Goal: Task Accomplishment & Management: Complete application form

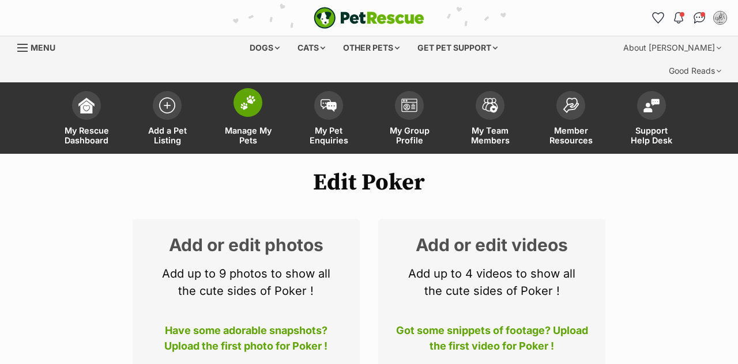
click at [251, 95] on img at bounding box center [248, 102] width 16 height 15
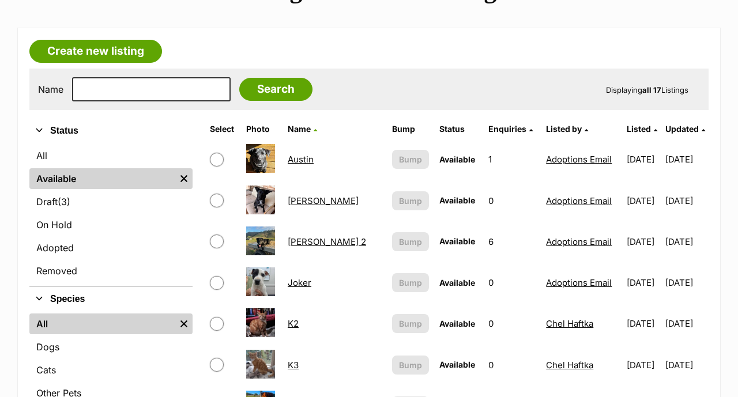
scroll to position [289, 0]
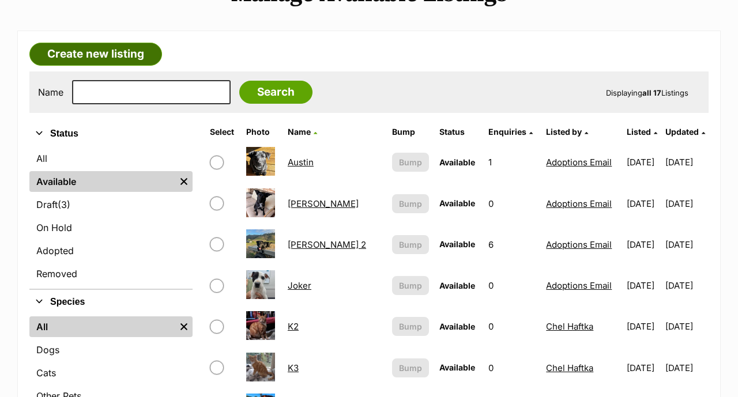
click at [124, 43] on link "Create new listing" at bounding box center [95, 54] width 133 height 23
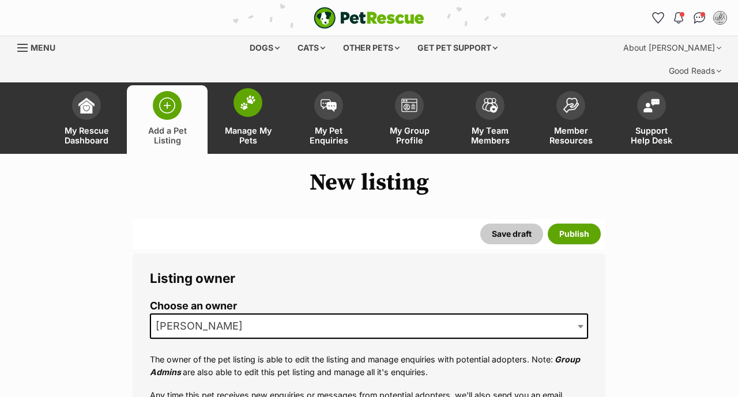
click at [238, 88] on span at bounding box center [248, 102] width 29 height 29
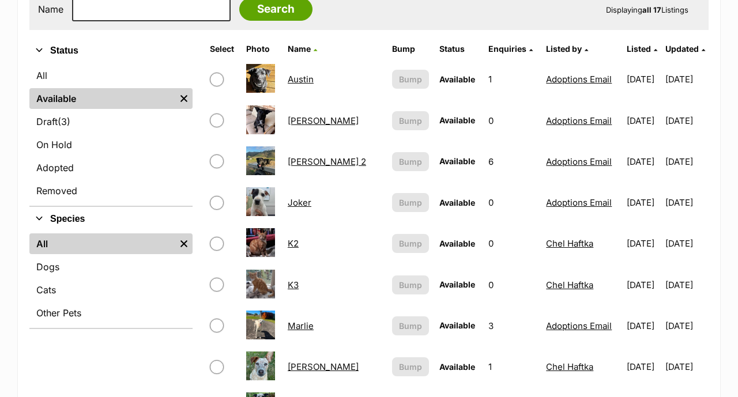
scroll to position [373, 0]
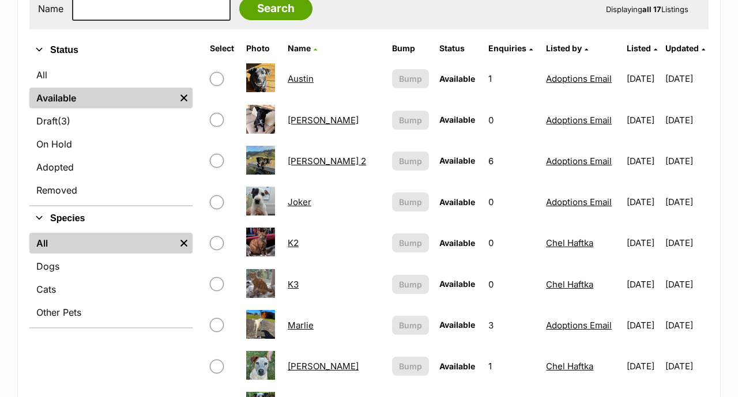
click at [300, 197] on link "Joker" at bounding box center [300, 202] width 24 height 11
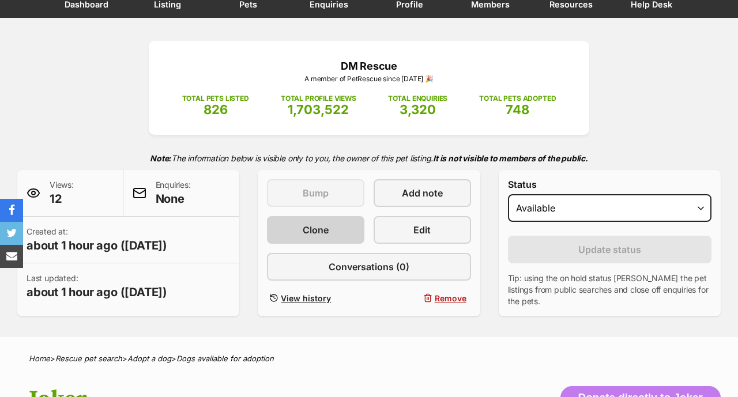
scroll to position [136, 0]
click at [309, 223] on span "Clone" at bounding box center [316, 230] width 26 height 14
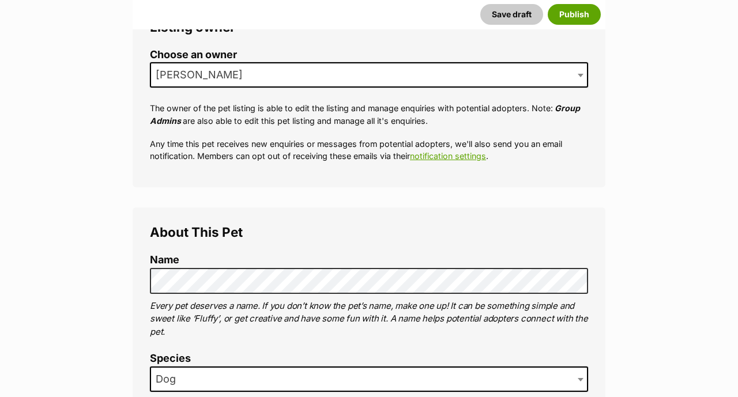
scroll to position [240, 0]
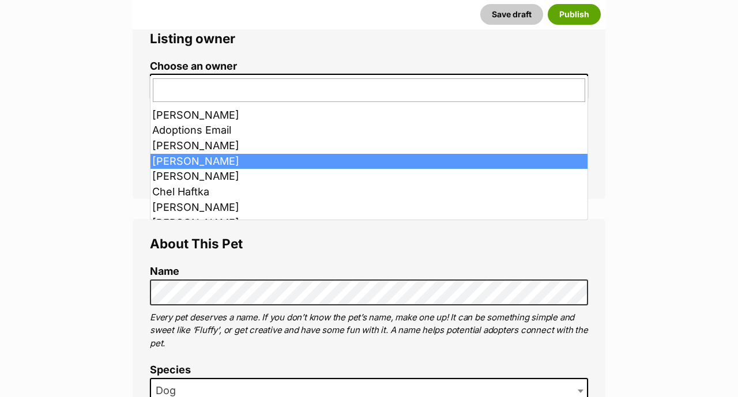
click at [248, 74] on span "[PERSON_NAME]" at bounding box center [369, 86] width 438 height 25
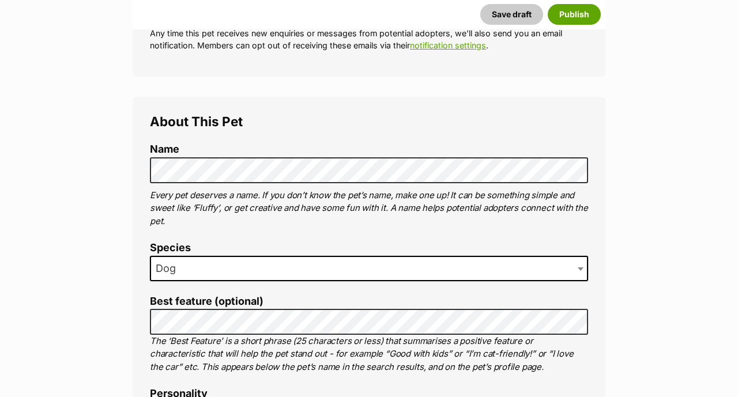
scroll to position [364, 0]
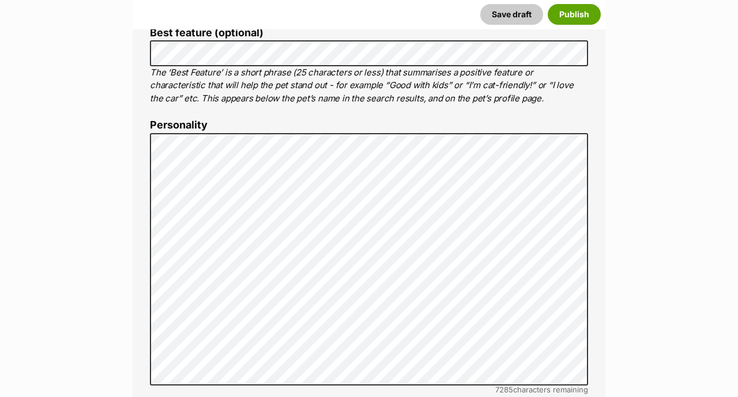
scroll to position [648, 0]
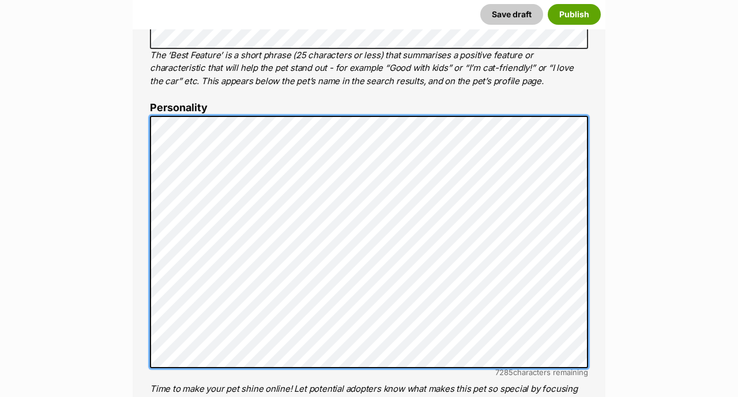
click at [146, 191] on div "About This Pet Name Henlo there, it looks like you might be using the pet name …" at bounding box center [369, 294] width 473 height 966
click at [138, 198] on div "About This Pet Name Henlo there, it looks like you might be using the pet name …" at bounding box center [369, 294] width 473 height 966
click at [146, 194] on div "About This Pet Name Henlo there, it looks like you might be using the pet name …" at bounding box center [369, 294] width 473 height 966
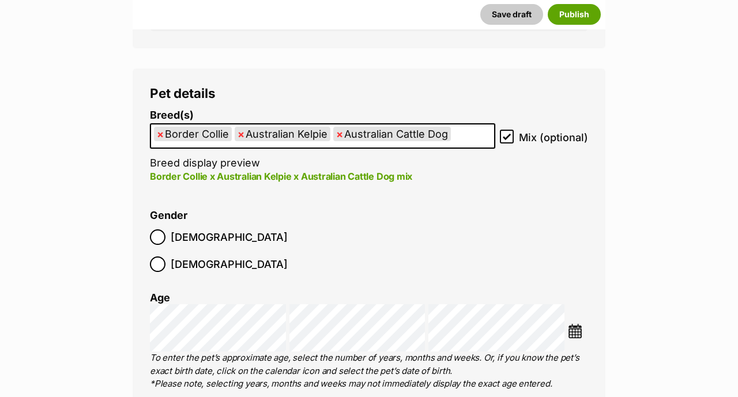
scroll to position [1376, 0]
click at [509, 133] on icon at bounding box center [507, 137] width 8 height 8
click at [509, 130] on input "Mix (optional)" at bounding box center [507, 137] width 14 height 14
checkbox input "false"
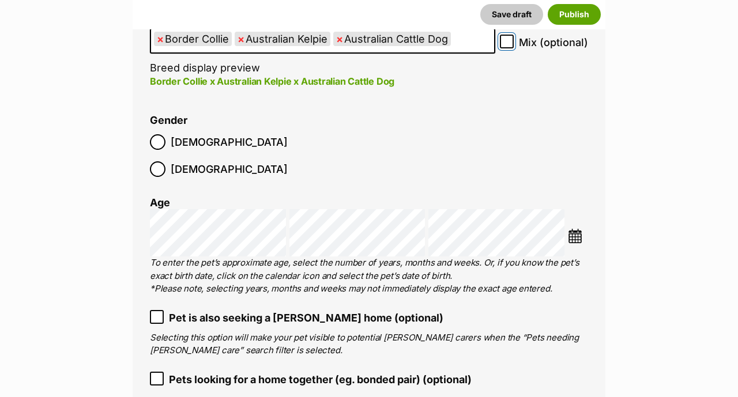
scroll to position [1476, 0]
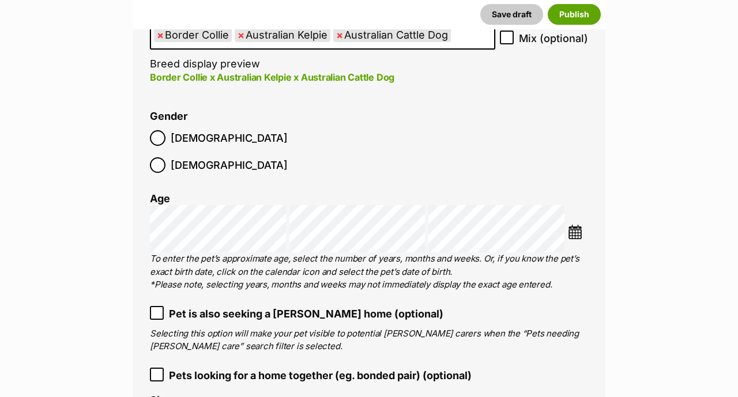
click at [577, 225] on img at bounding box center [575, 232] width 14 height 14
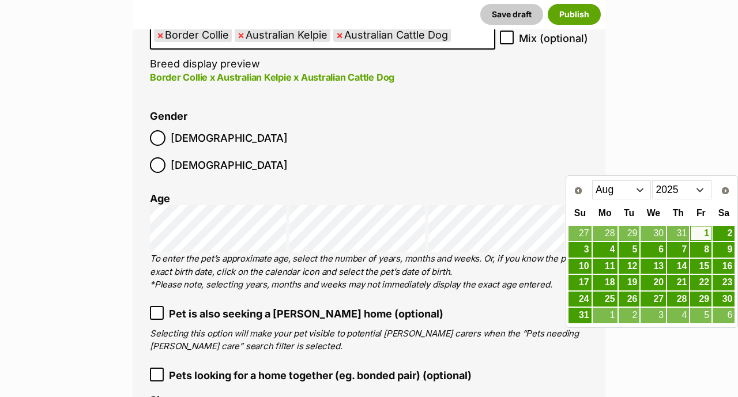
click at [639, 193] on select "Jan Feb Mar Apr May Jun Jul Aug Sep" at bounding box center [621, 190] width 59 height 18
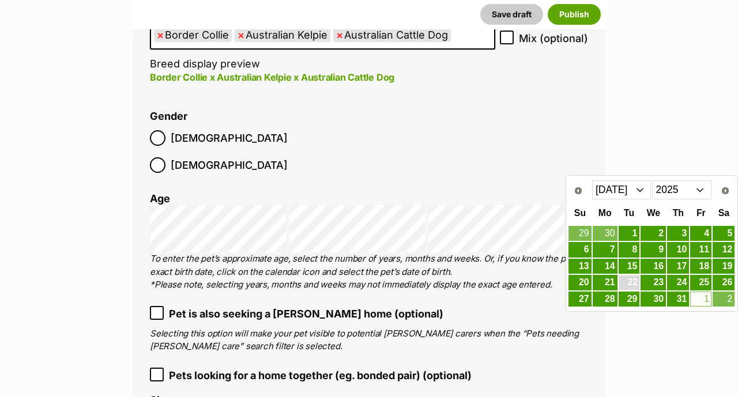
click at [633, 283] on link "22" at bounding box center [629, 283] width 21 height 14
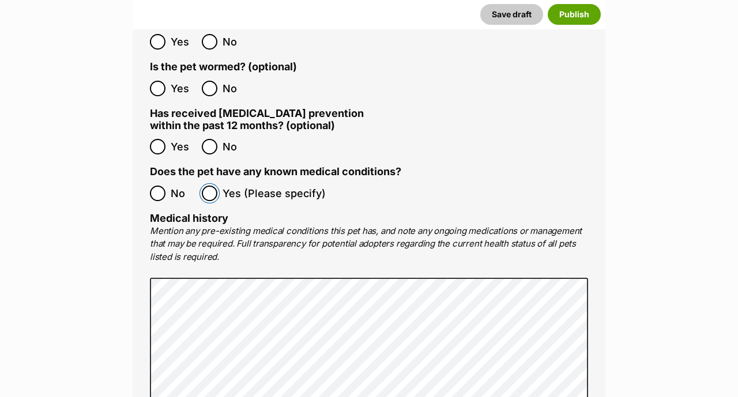
scroll to position [2131, 0]
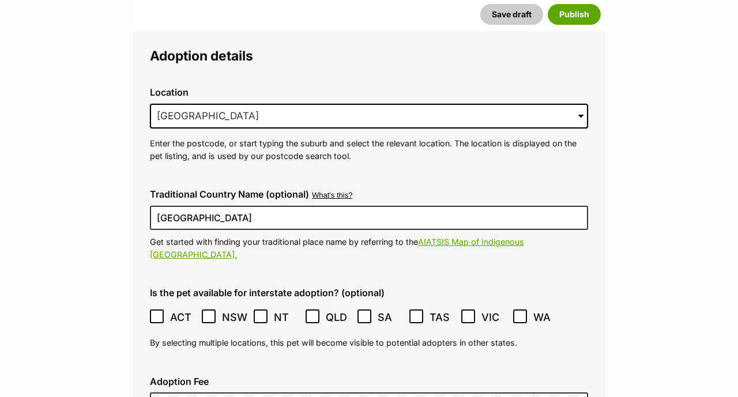
scroll to position [2699, 0]
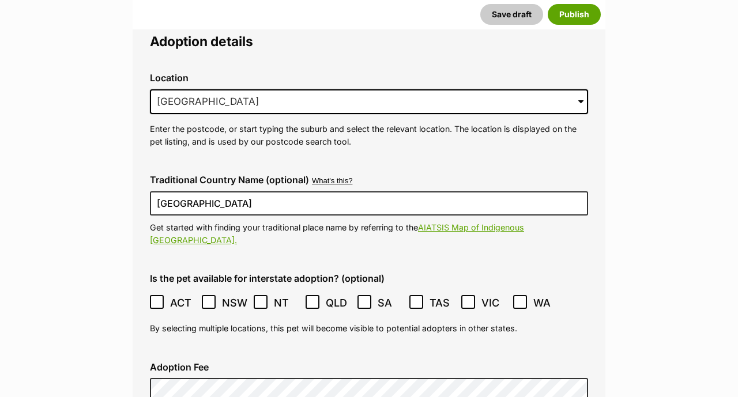
click at [107, 152] on main "New listing Listing owner Choose an owner Adoptions Email The owner of the pet …" at bounding box center [369, 121] width 738 height 5303
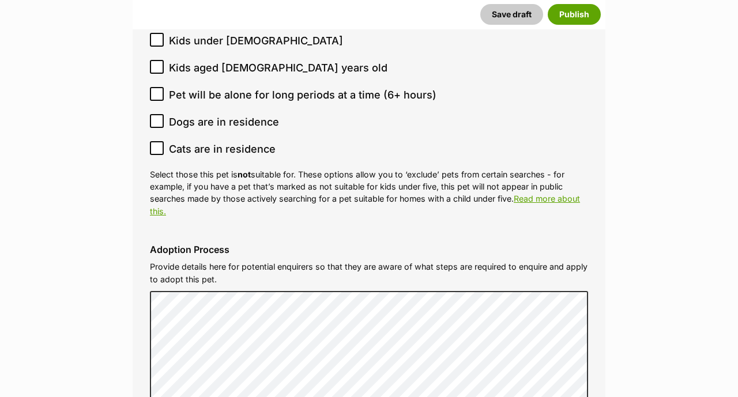
scroll to position [3120, 0]
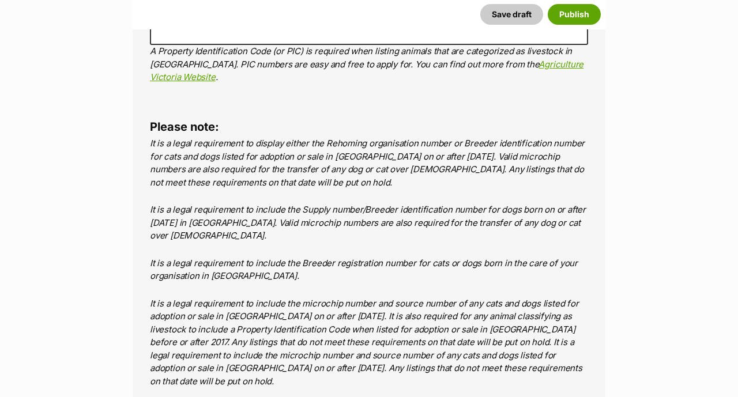
scroll to position [4536, 0]
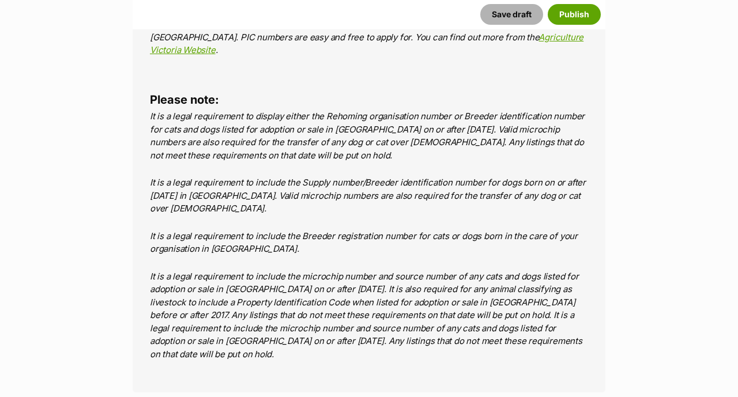
click at [513, 20] on button "Save draft" at bounding box center [511, 14] width 63 height 21
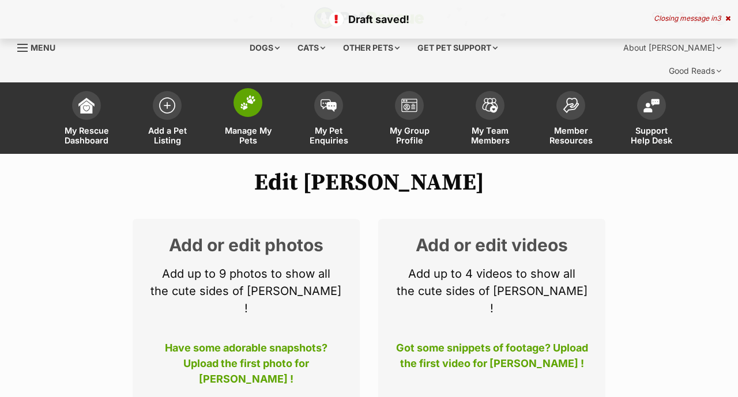
click at [249, 89] on span at bounding box center [248, 102] width 29 height 29
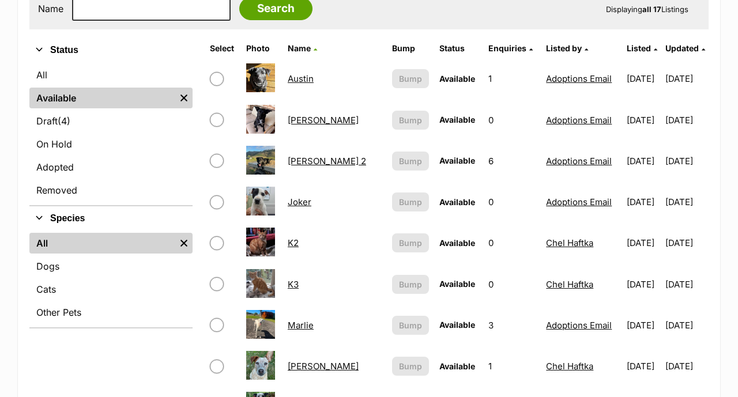
scroll to position [378, 0]
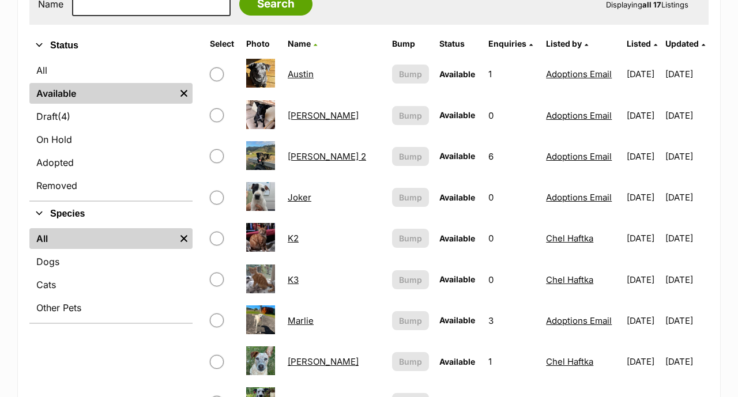
click at [272, 182] on img at bounding box center [260, 196] width 29 height 29
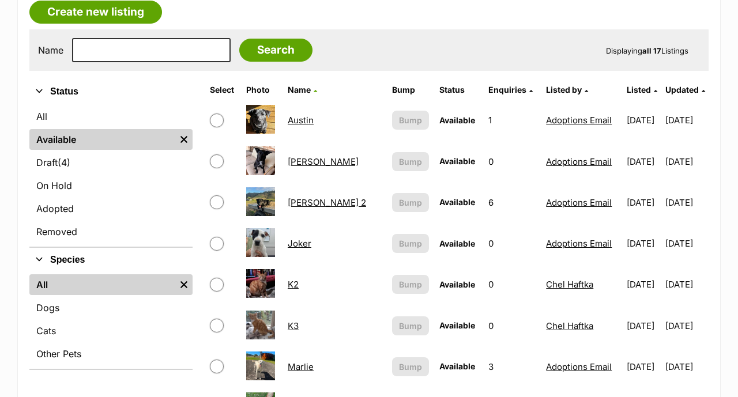
scroll to position [337, 0]
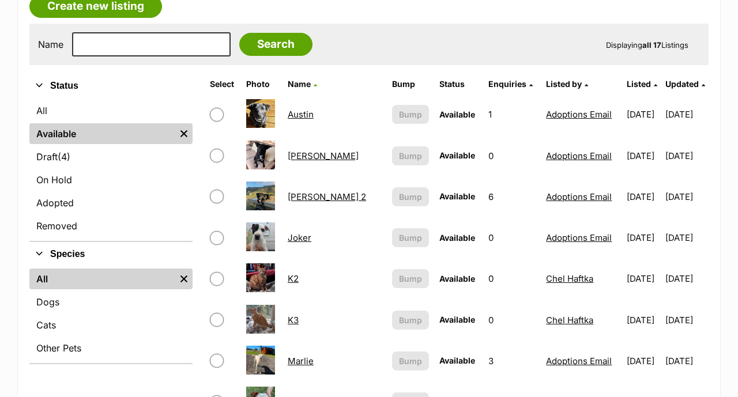
click at [303, 232] on link "Joker" at bounding box center [300, 237] width 24 height 11
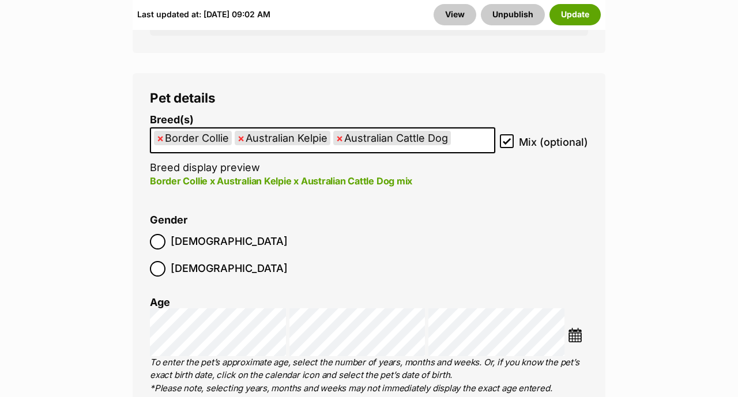
scroll to position [1688, 0]
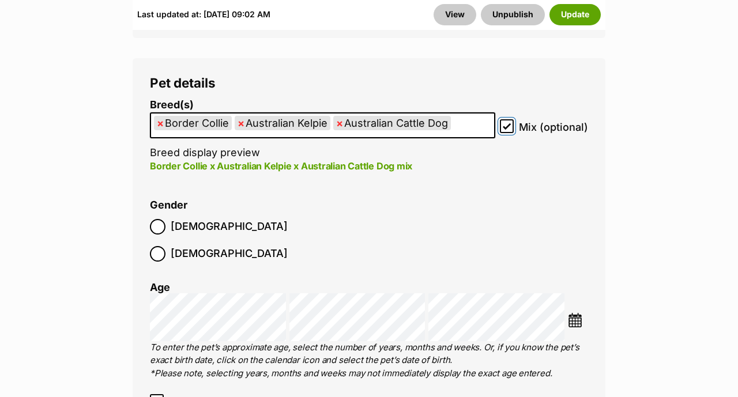
click at [506, 119] on input "Mix (optional)" at bounding box center [507, 126] width 14 height 14
checkbox input "false"
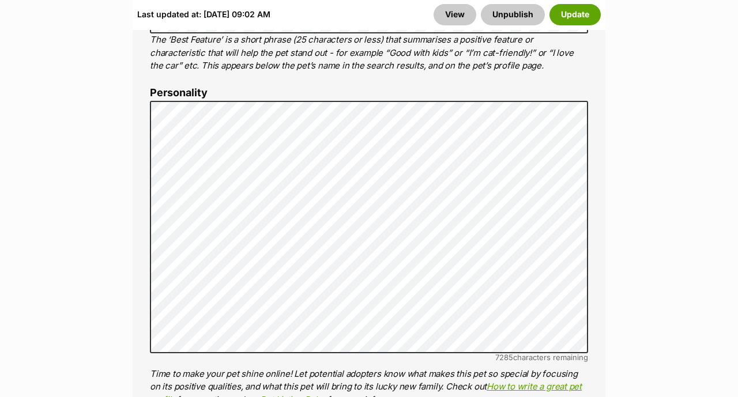
scroll to position [950, 0]
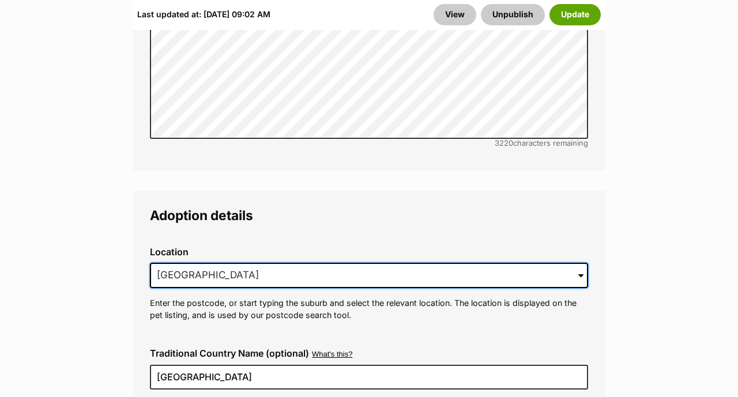
scroll to position [0, 0]
drag, startPoint x: 281, startPoint y: 227, endPoint x: 144, endPoint y: 223, distance: 137.3
click at [144, 238] on div "Location 1 options available. Arrow down to browse or start typing to filter. 2…" at bounding box center [369, 284] width 457 height 93
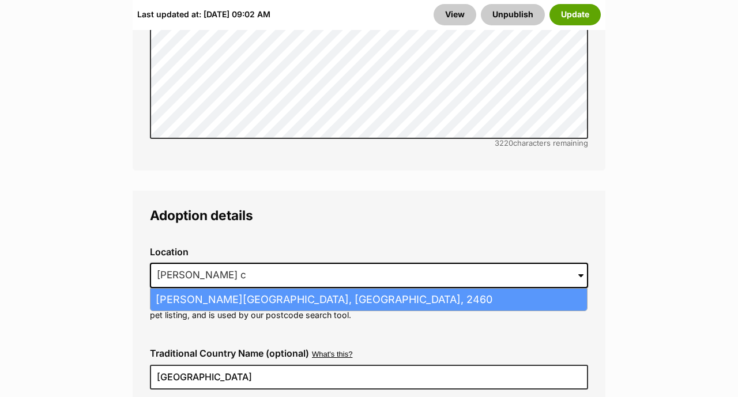
click at [258, 289] on li "Wells Crossing, New South Wales, 2460" at bounding box center [369, 300] width 437 height 22
type input "Wells Crossing, New South Wales, 2460"
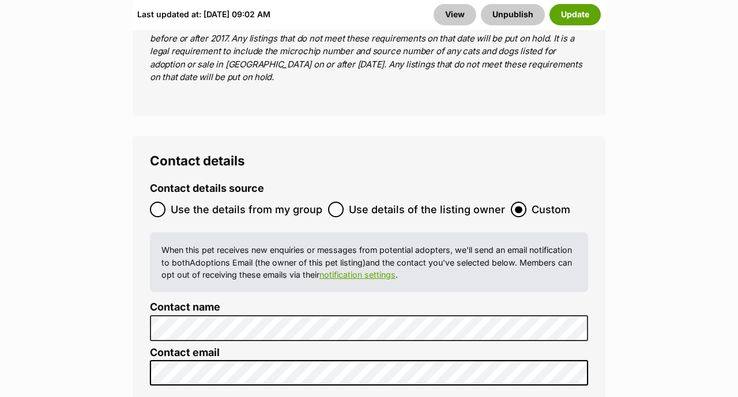
scroll to position [5120, 0]
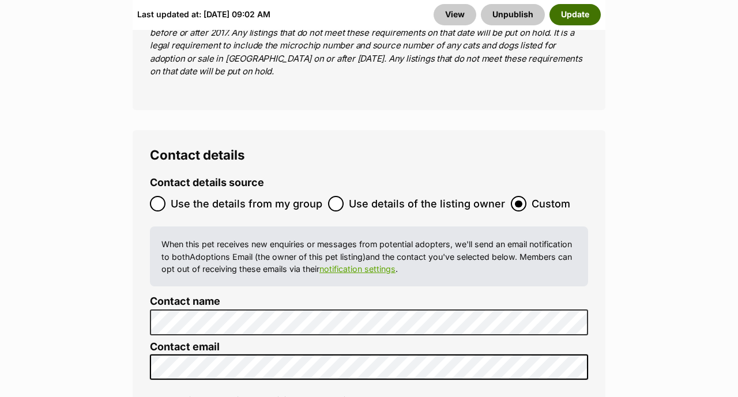
click at [572, 9] on button "Update" at bounding box center [575, 14] width 51 height 21
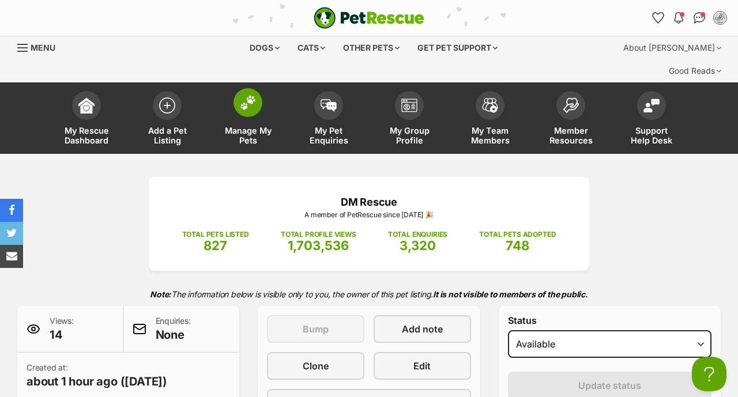
click at [243, 95] on img at bounding box center [248, 102] width 16 height 15
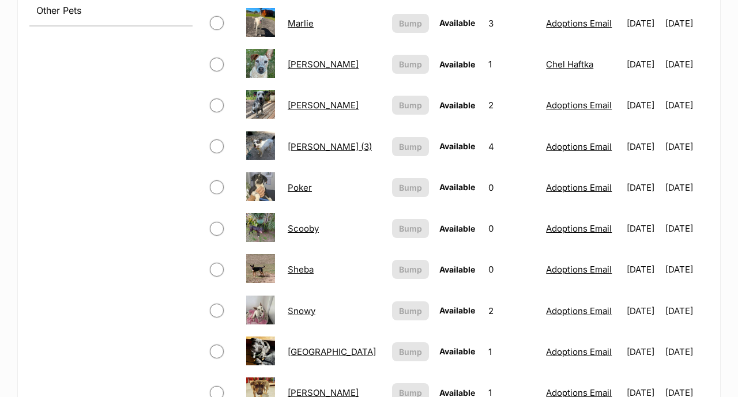
scroll to position [674, 0]
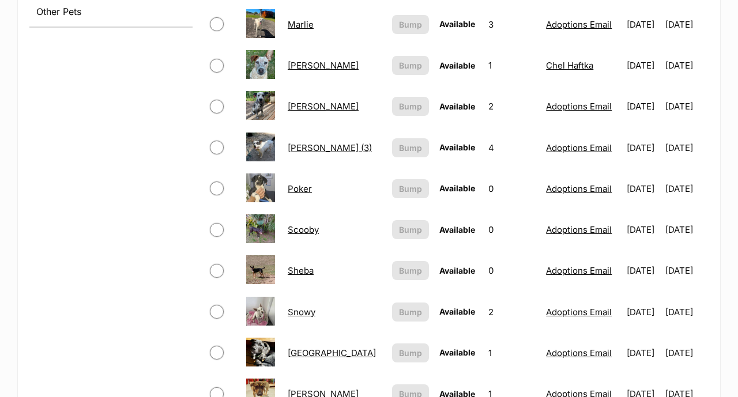
click at [304, 183] on link "Poker" at bounding box center [300, 188] width 24 height 11
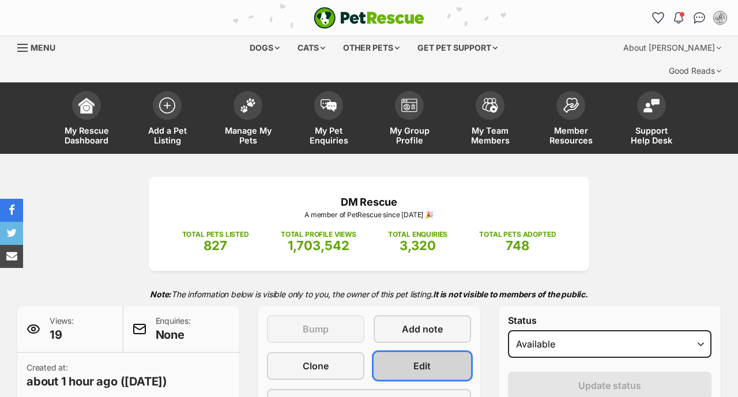
click at [433, 352] on link "Edit" at bounding box center [422, 366] width 97 height 28
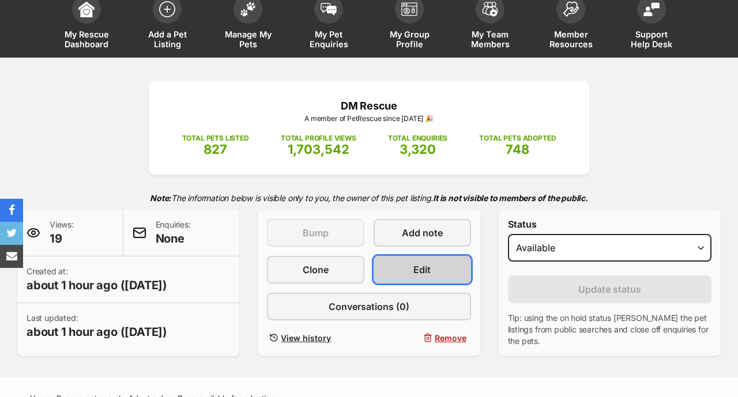
scroll to position [96, 0]
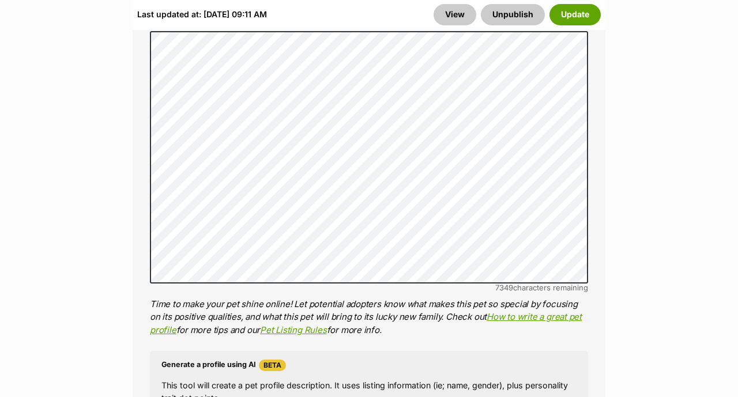
scroll to position [968, 0]
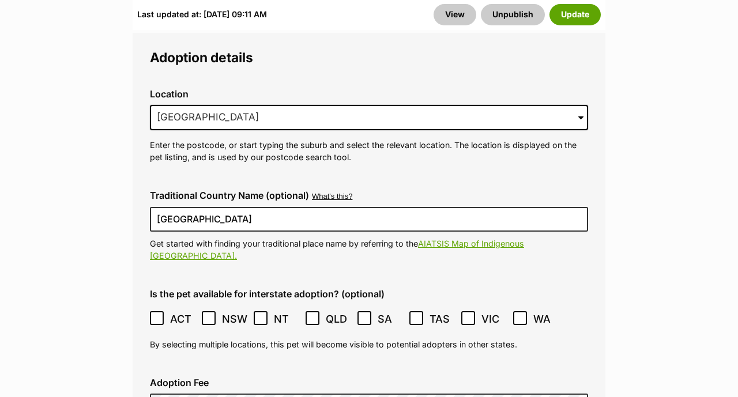
scroll to position [2976, 0]
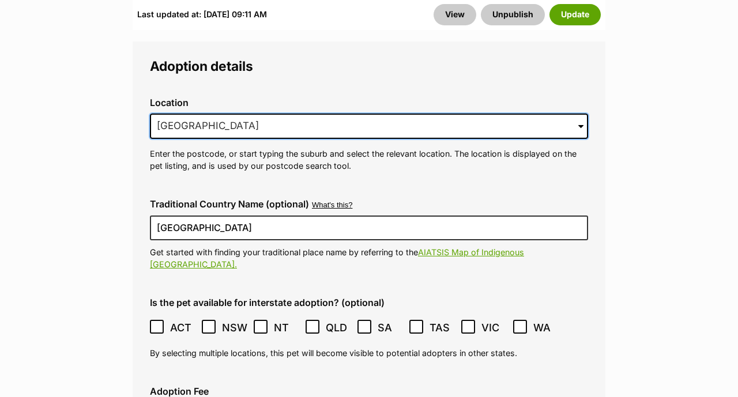
drag, startPoint x: 294, startPoint y: 75, endPoint x: 122, endPoint y: 72, distance: 171.9
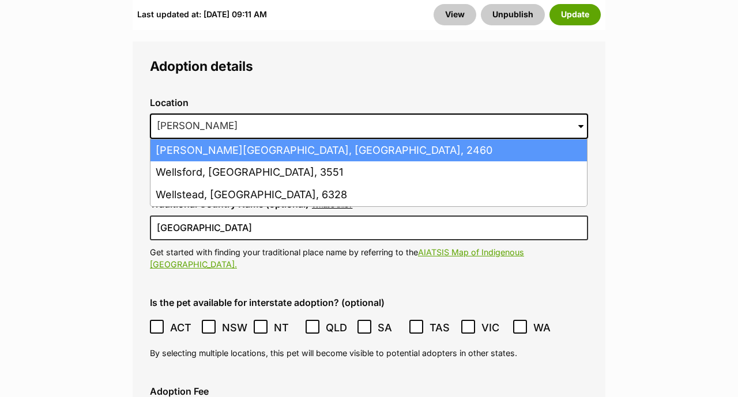
click at [236, 140] on li "Wells Crossing, New South Wales, 2460" at bounding box center [369, 151] width 437 height 22
type input "Wells Crossing, New South Wales, 2460"
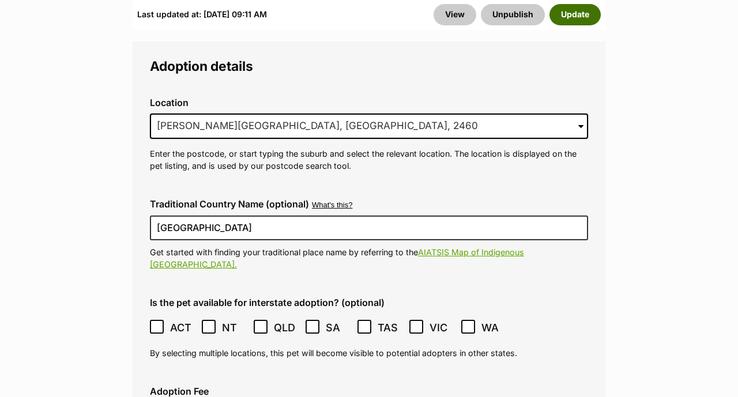
click at [581, 14] on button "Update" at bounding box center [575, 14] width 51 height 21
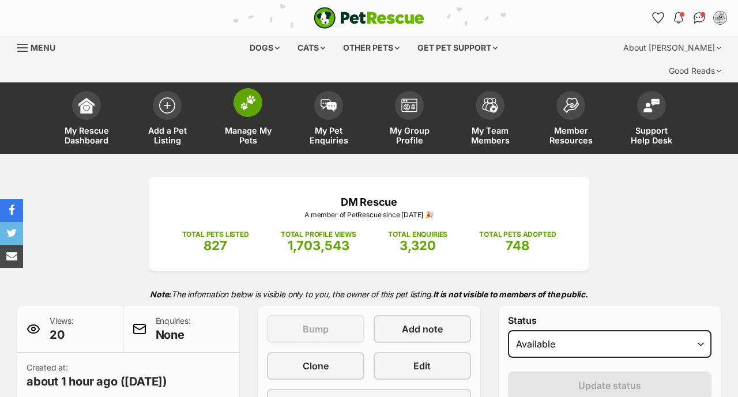
click at [247, 95] on img at bounding box center [248, 102] width 16 height 15
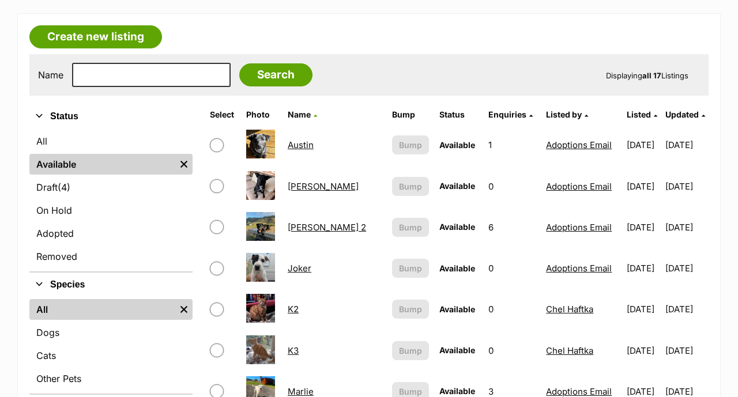
scroll to position [283, 0]
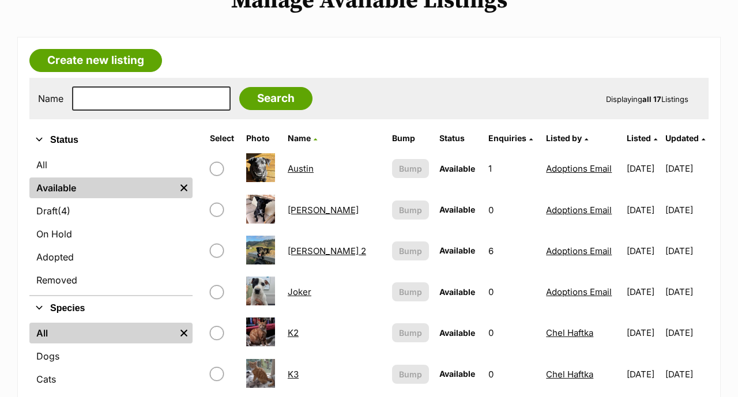
click at [302, 287] on link "Joker" at bounding box center [300, 292] width 24 height 11
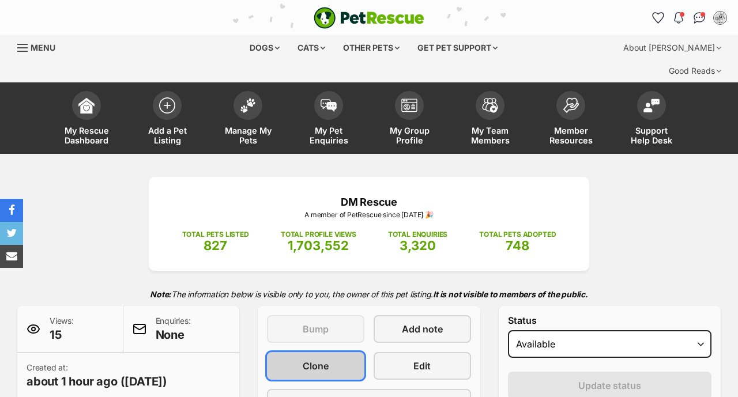
click at [336, 352] on link "Clone" at bounding box center [315, 366] width 97 height 28
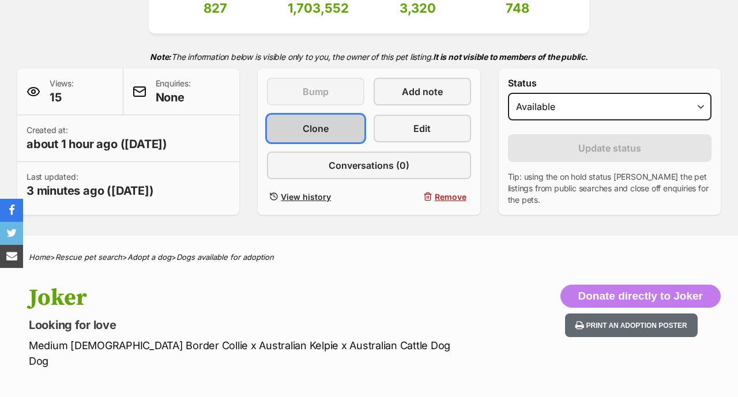
scroll to position [238, 0]
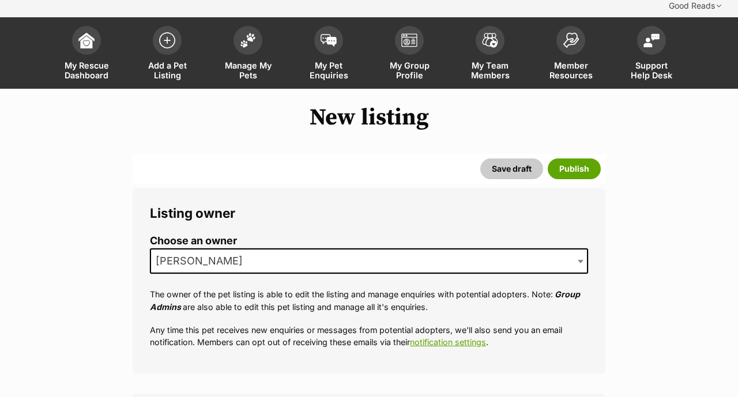
scroll to position [94, 0]
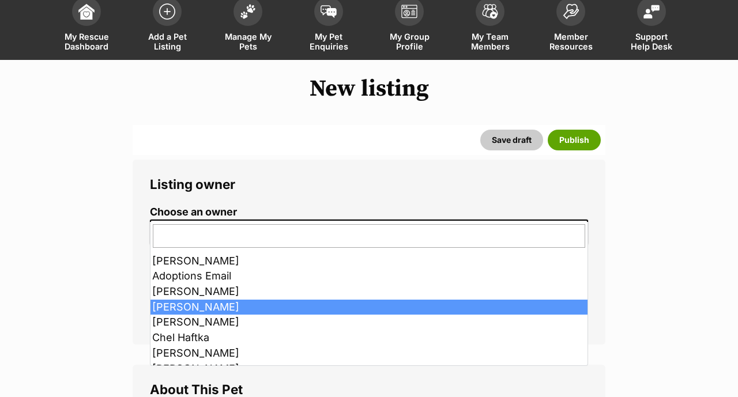
click at [333, 220] on span "[PERSON_NAME]" at bounding box center [369, 232] width 438 height 25
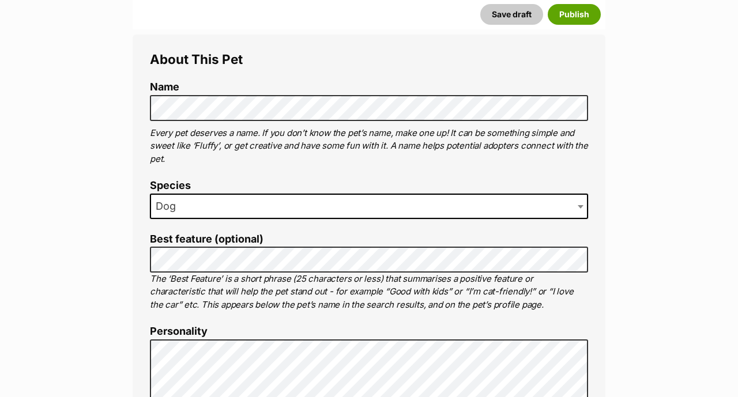
scroll to position [411, 0]
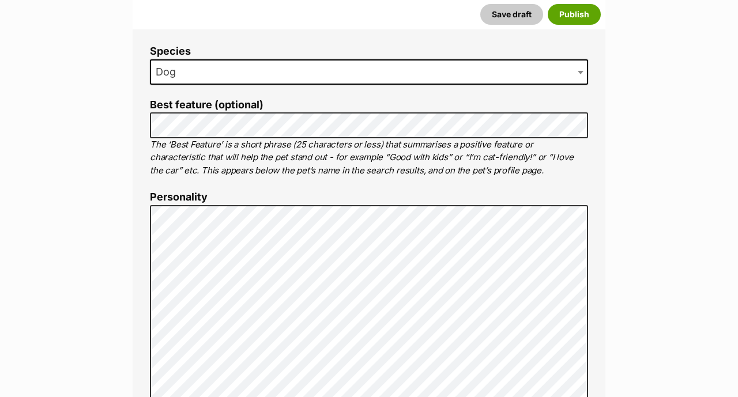
scroll to position [660, 0]
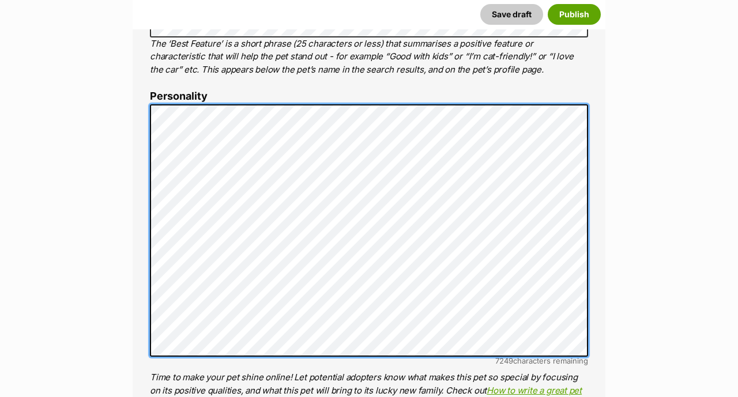
click at [140, 183] on div "About This Pet Name Henlo there, it looks like you might be using the pet name …" at bounding box center [369, 282] width 473 height 966
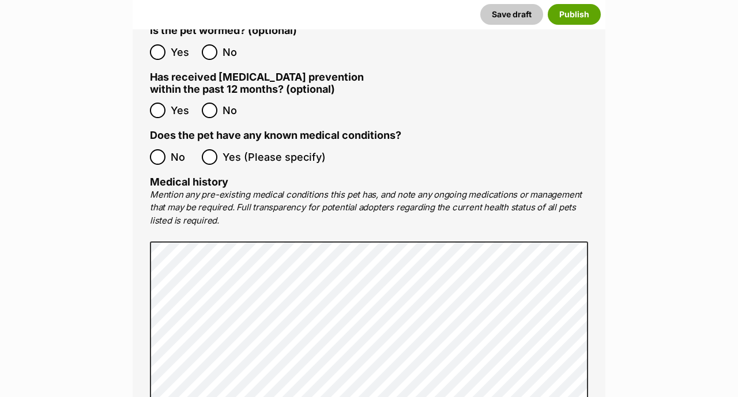
scroll to position [2170, 0]
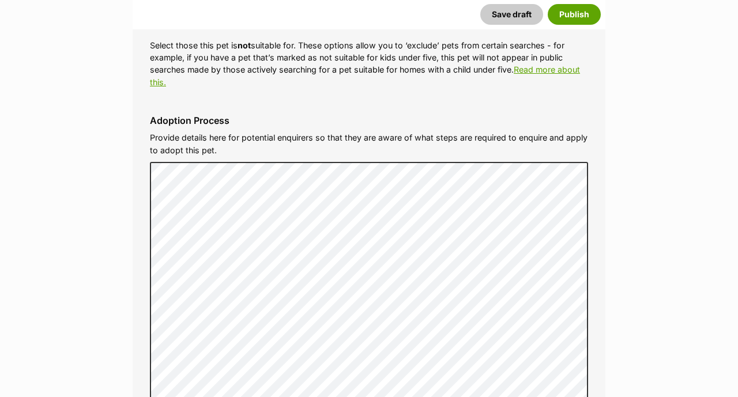
scroll to position [3249, 0]
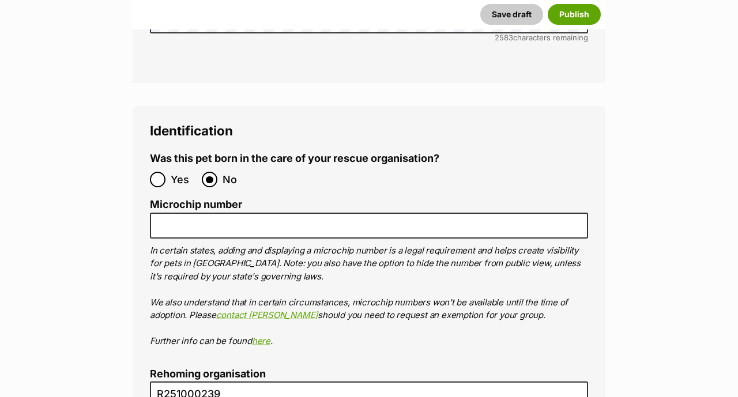
scroll to position [4069, 0]
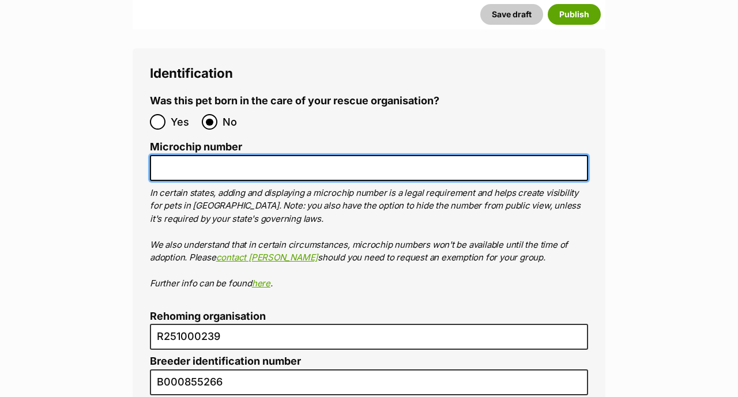
click at [246, 155] on input "Microchip number" at bounding box center [369, 168] width 438 height 26
paste input "991003003335505"
type input "991003003335505"
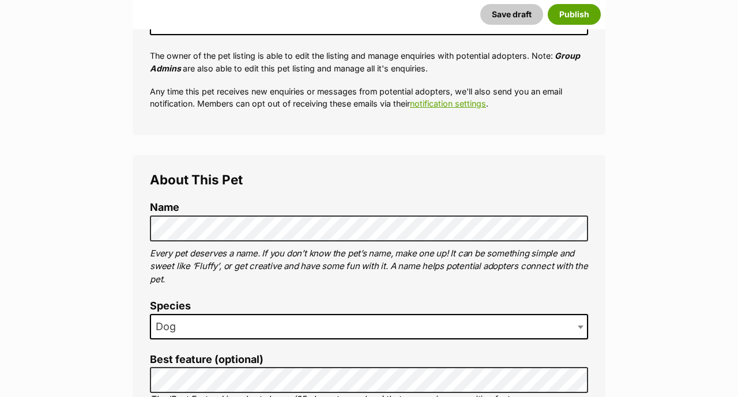
scroll to position [288, 0]
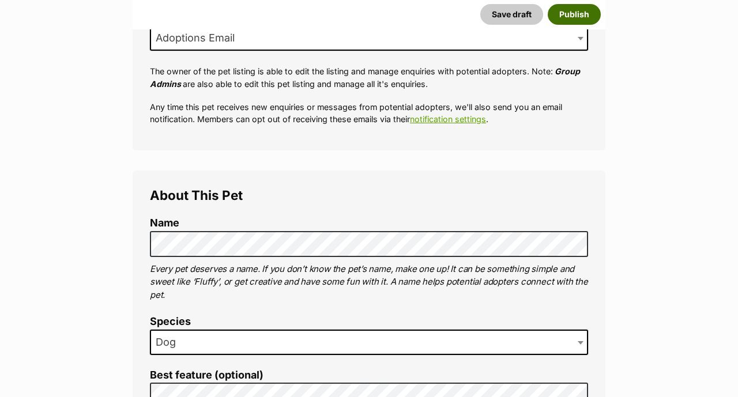
click at [582, 13] on button "Publish" at bounding box center [574, 14] width 53 height 21
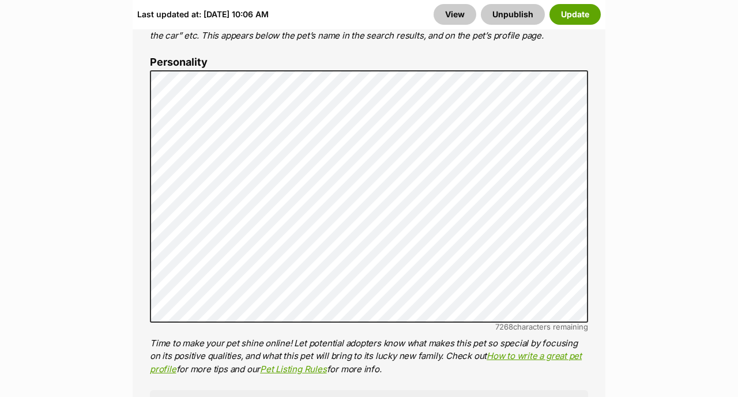
scroll to position [934, 0]
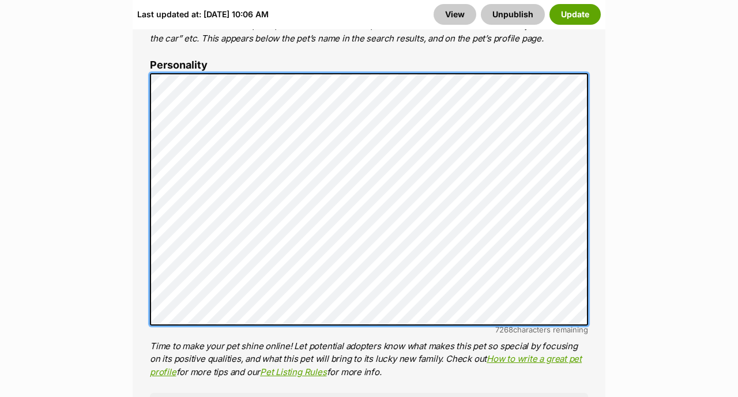
click at [137, 148] on div "About This Pet Name Henlo there, it looks like you might be using the pet name …" at bounding box center [369, 251] width 473 height 966
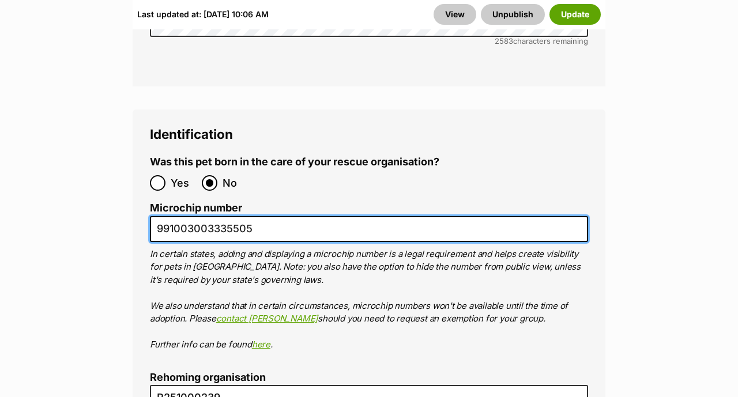
scroll to position [0, 0]
drag, startPoint x: 264, startPoint y: 163, endPoint x: 129, endPoint y: 168, distance: 135.0
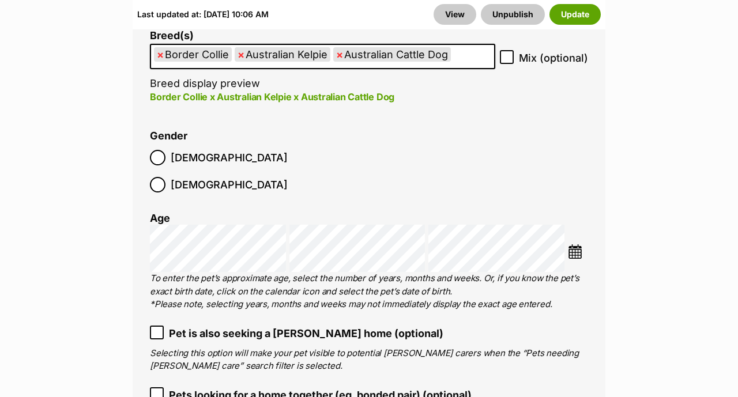
scroll to position [1697, 0]
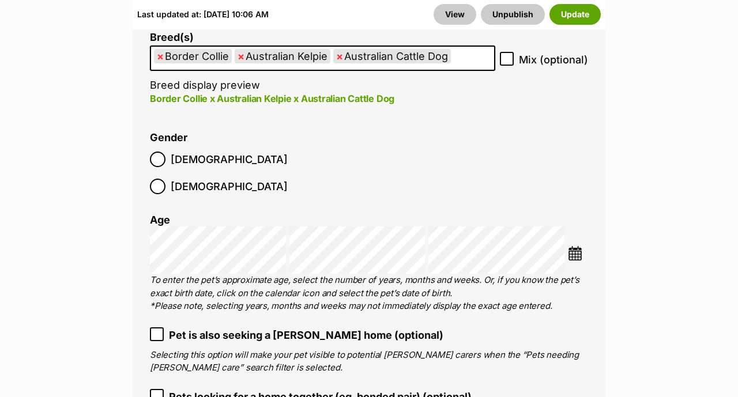
click at [576, 246] on img at bounding box center [575, 253] width 14 height 14
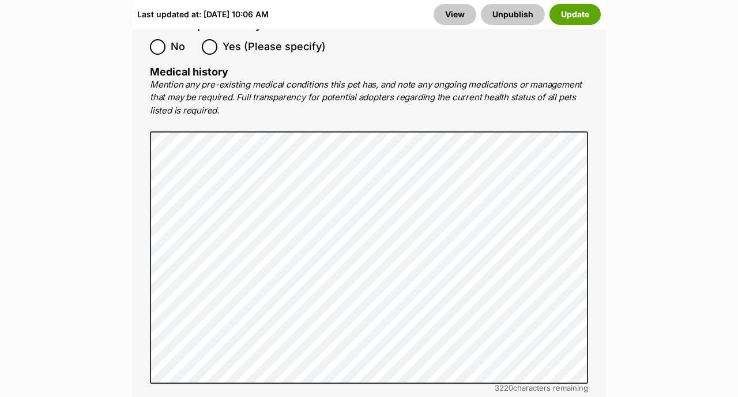
scroll to position [2517, 0]
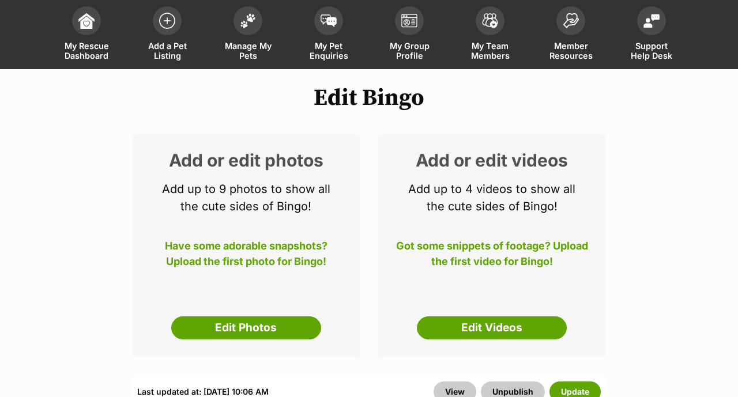
scroll to position [0, 0]
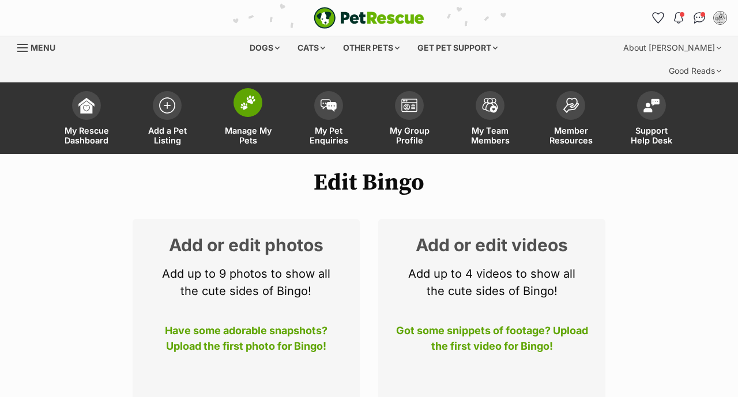
click at [242, 95] on img at bounding box center [248, 102] width 16 height 15
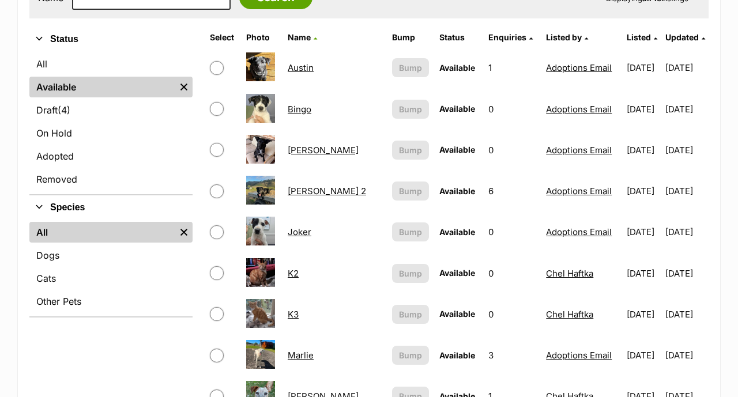
scroll to position [384, 0]
click at [308, 104] on link "Bingo" at bounding box center [300, 109] width 24 height 11
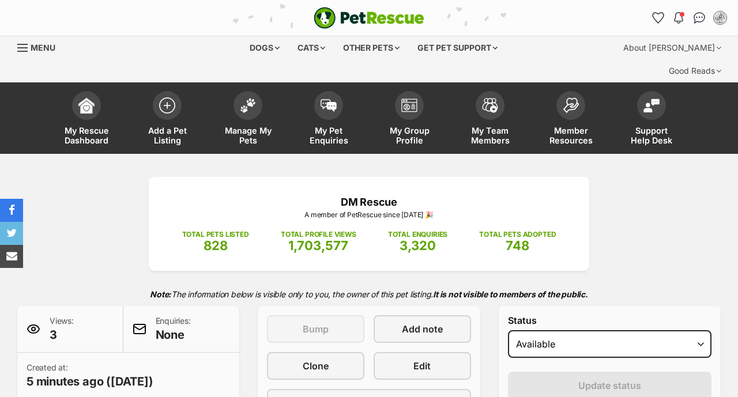
click at [327, 359] on span "Clone" at bounding box center [316, 366] width 26 height 14
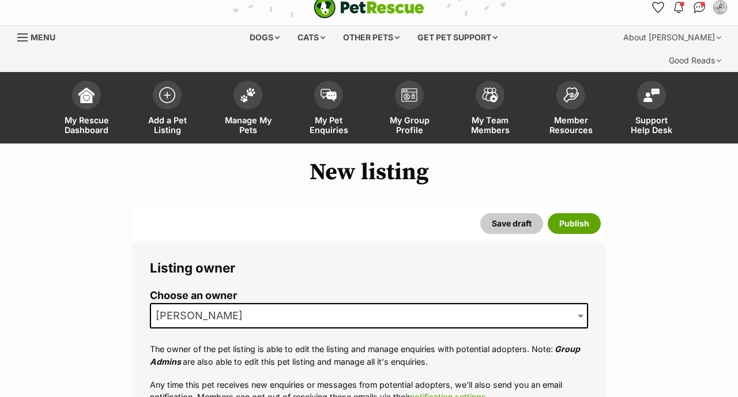
scroll to position [16, 0]
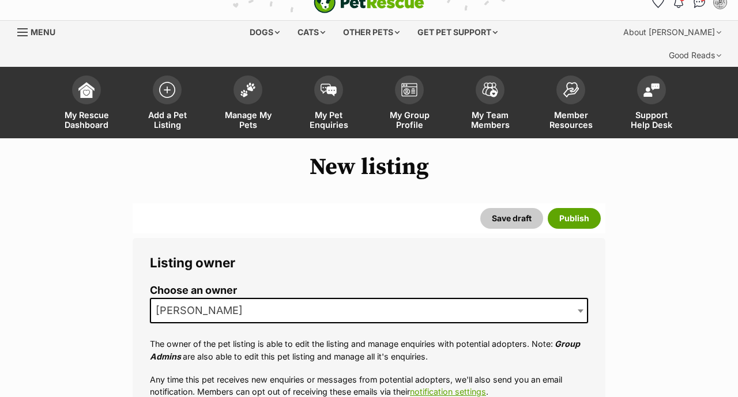
click at [315, 298] on span "[PERSON_NAME]" at bounding box center [369, 310] width 438 height 25
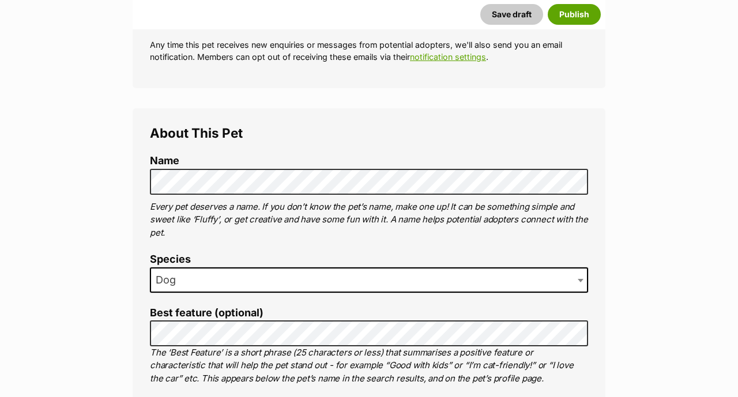
scroll to position [367, 0]
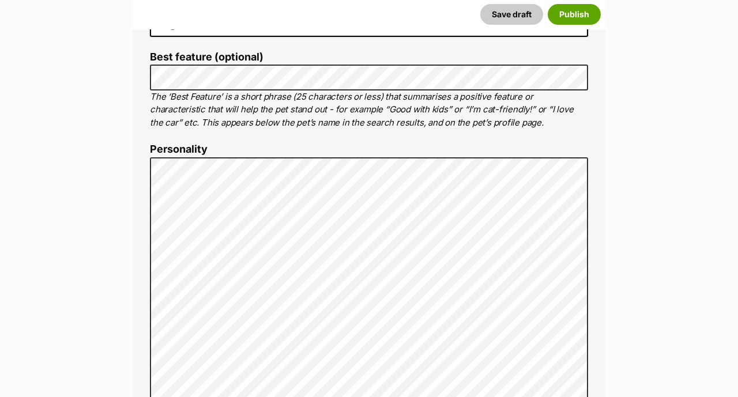
scroll to position [608, 0]
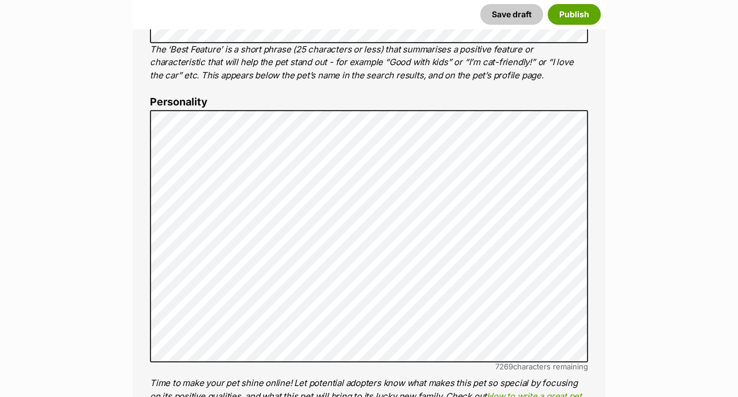
scroll to position [667, 0]
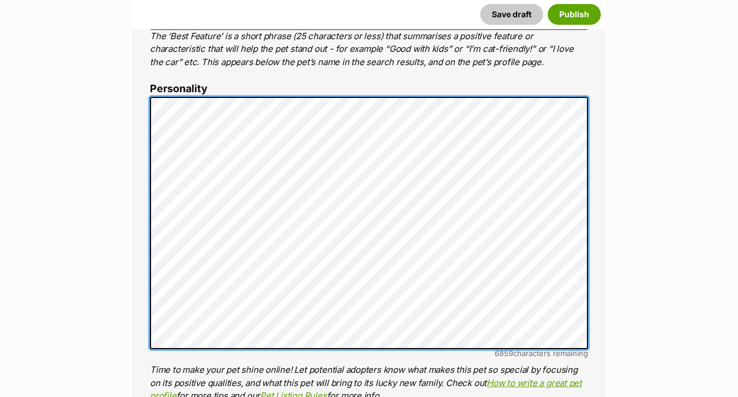
click at [142, 170] on div "About This Pet Name Henlo there, it looks like you might be using the pet name …" at bounding box center [369, 275] width 473 height 966
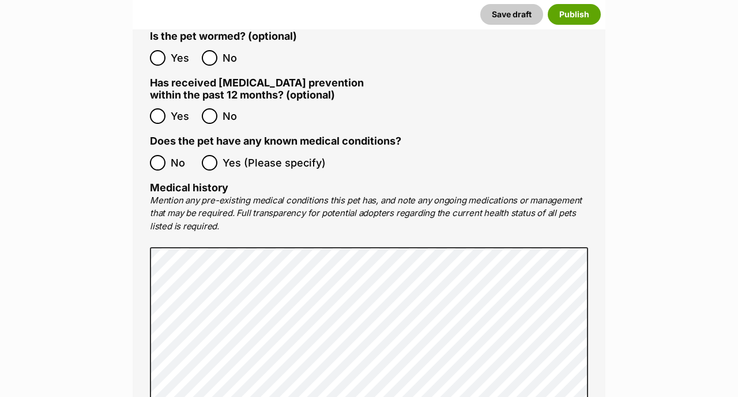
scroll to position [2120, 0]
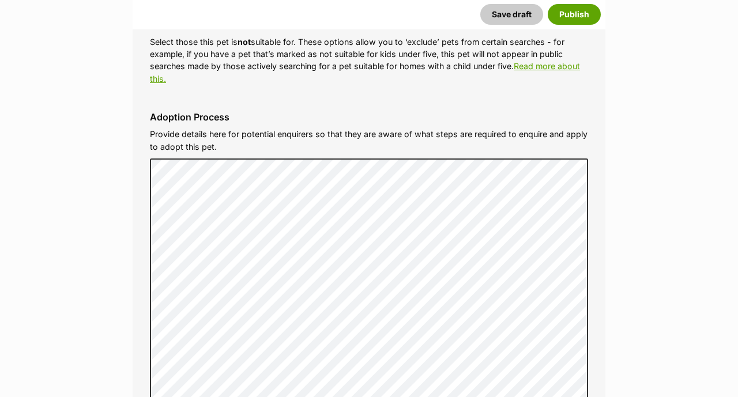
scroll to position [3277, 0]
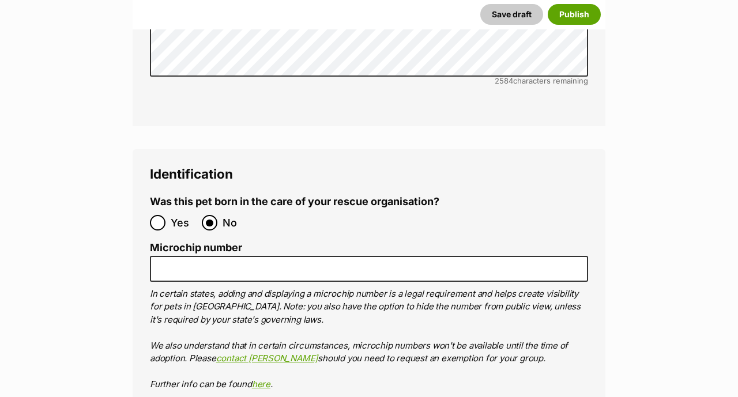
scroll to position [3998, 0]
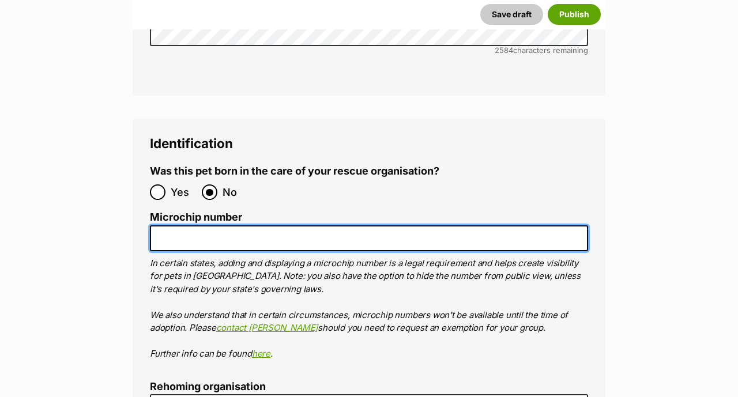
click at [260, 225] on input "Microchip number" at bounding box center [369, 238] width 438 height 26
paste input "991003003335514"
type input "991003003335514"
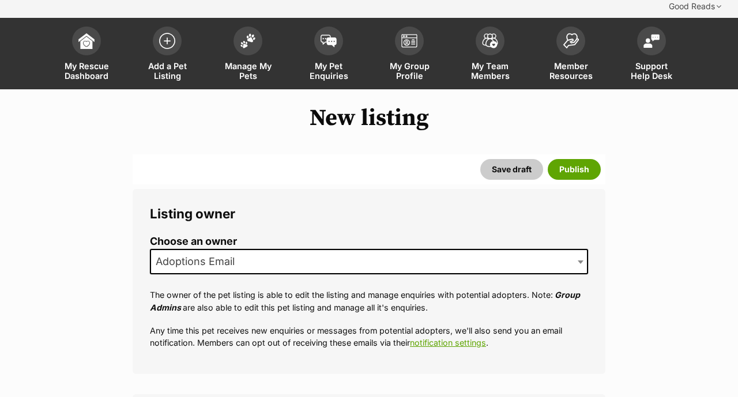
scroll to position [0, 0]
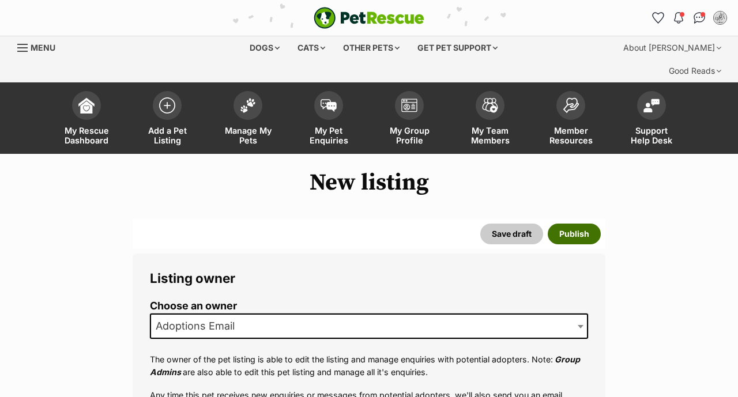
click at [581, 224] on button "Publish" at bounding box center [574, 234] width 53 height 21
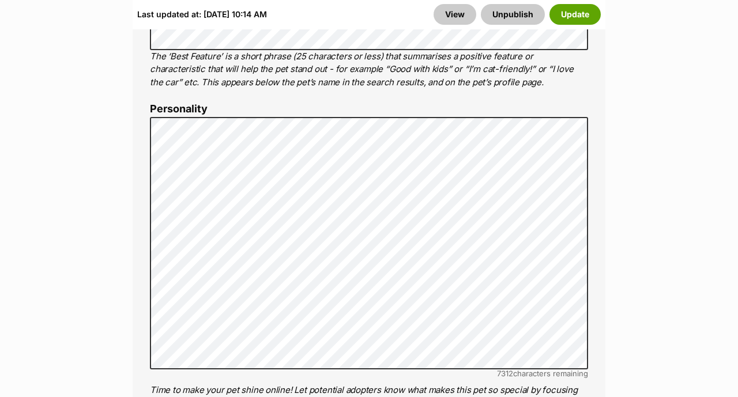
scroll to position [886, 0]
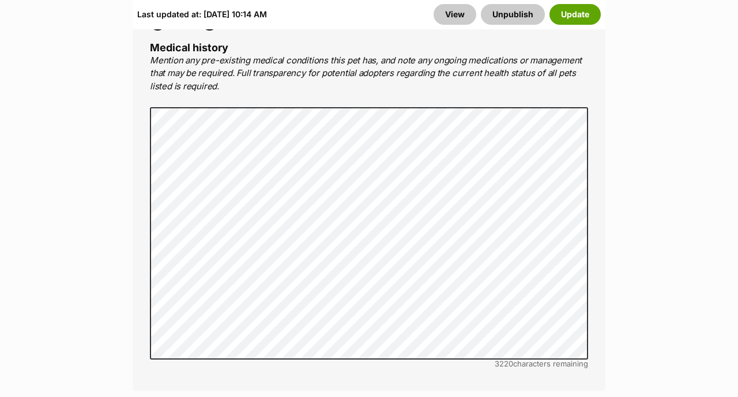
scroll to position [2468, 0]
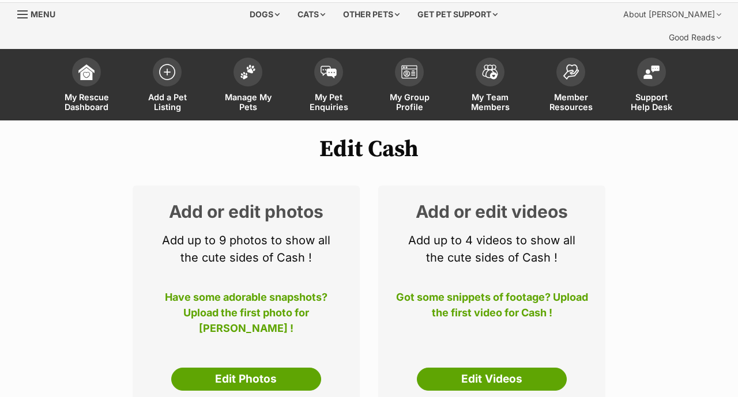
scroll to position [0, 0]
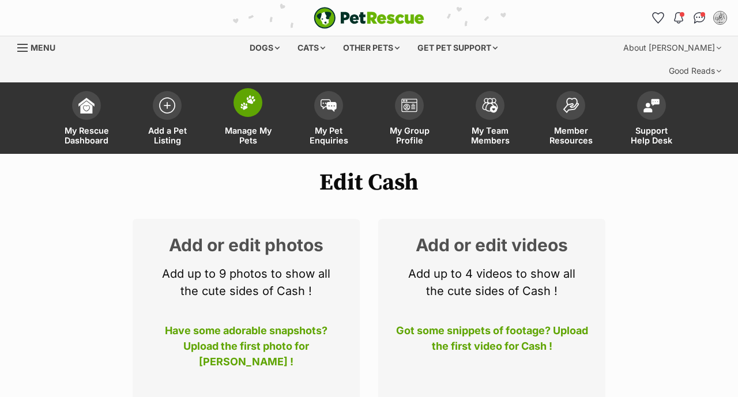
click at [246, 89] on span at bounding box center [248, 102] width 29 height 29
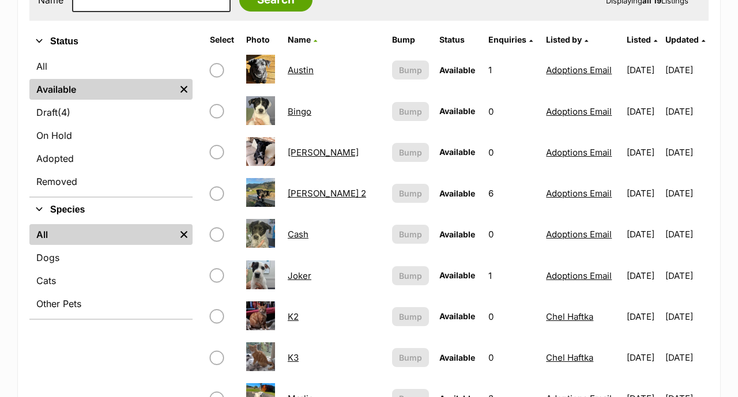
scroll to position [384, 0]
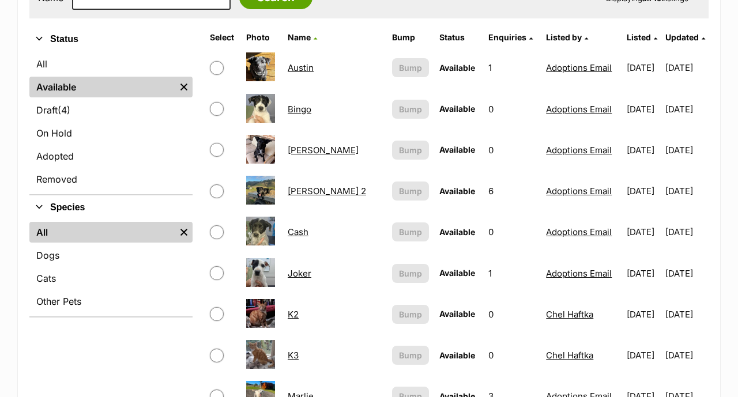
click at [303, 104] on link "Bingo" at bounding box center [300, 109] width 24 height 11
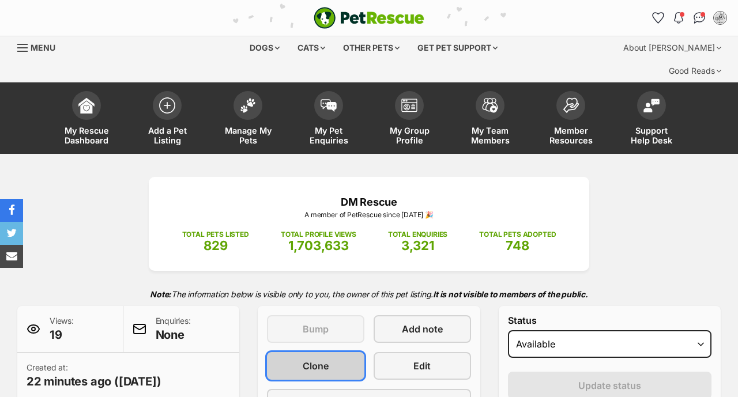
click at [322, 359] on span "Clone" at bounding box center [316, 366] width 26 height 14
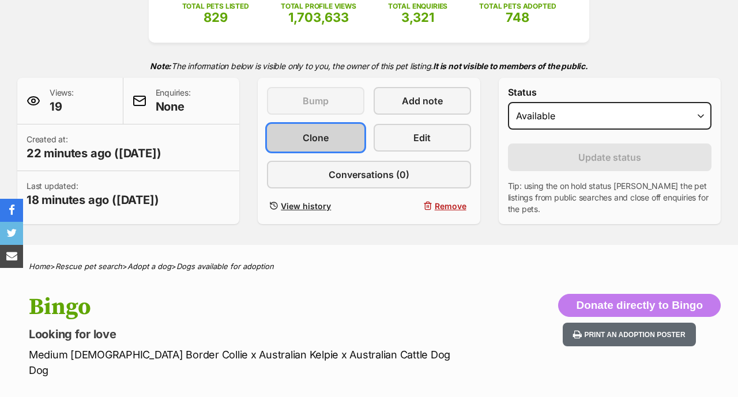
scroll to position [228, 0]
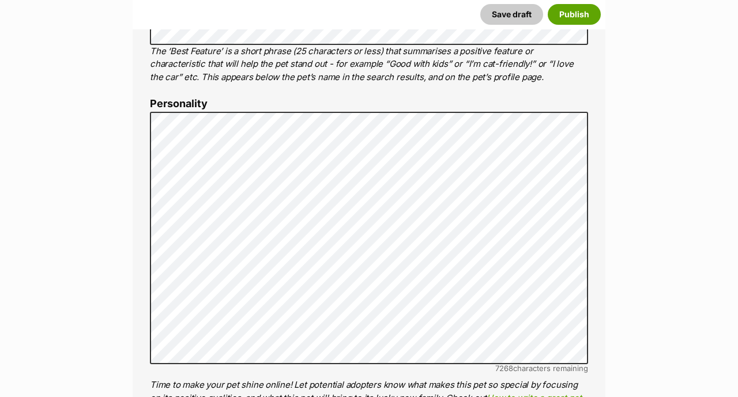
scroll to position [653, 0]
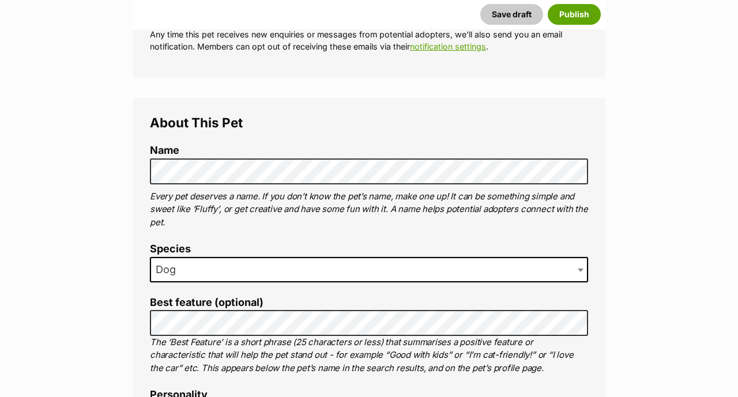
scroll to position [364, 0]
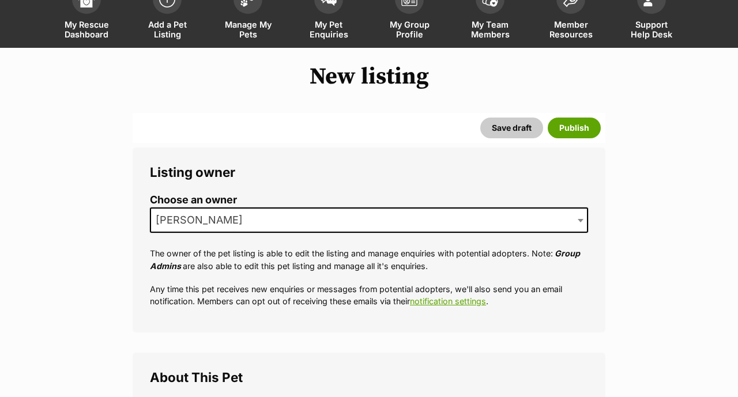
scroll to position [108, 0]
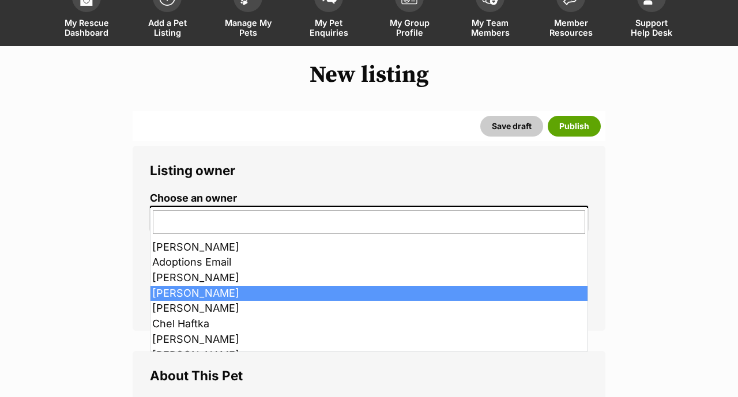
click at [252, 206] on span "[PERSON_NAME]" at bounding box center [369, 218] width 438 height 25
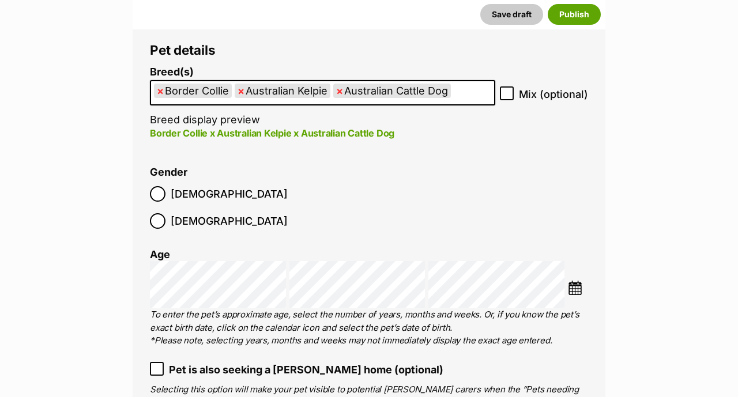
scroll to position [1422, 0]
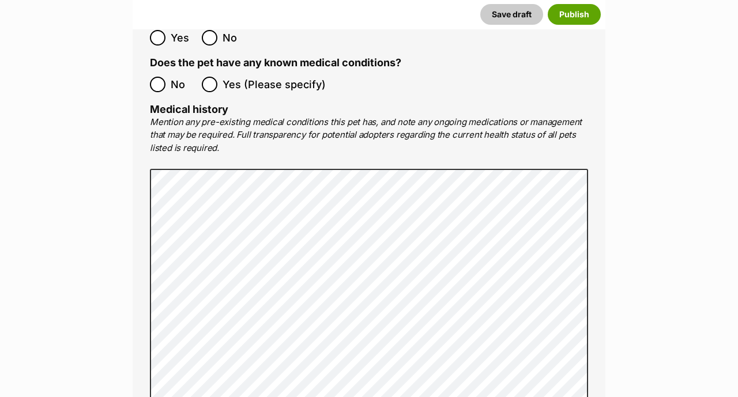
scroll to position [2244, 0]
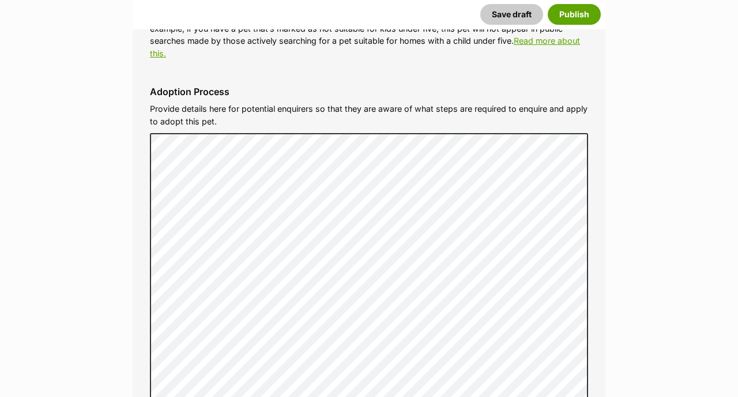
scroll to position [3278, 0]
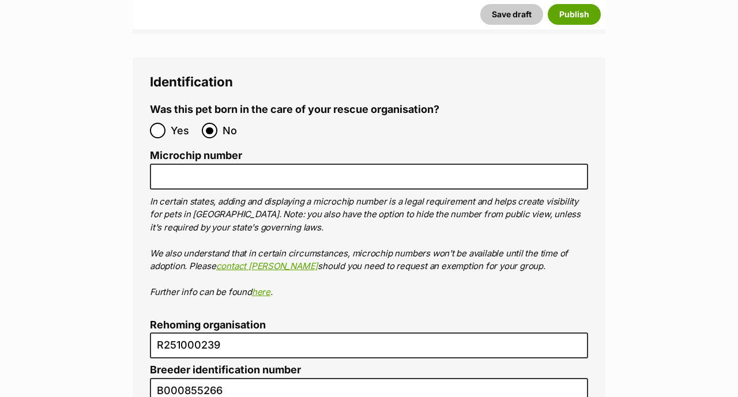
scroll to position [4049, 0]
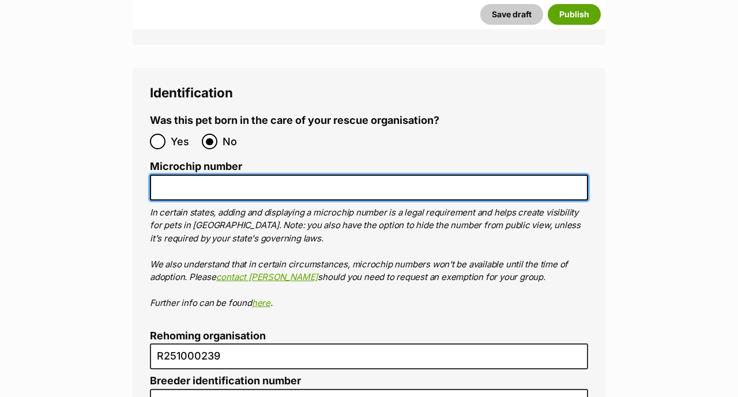
click at [239, 175] on input "Microchip number" at bounding box center [369, 188] width 438 height 26
paste input "991003003335515"
type input "991003003335515"
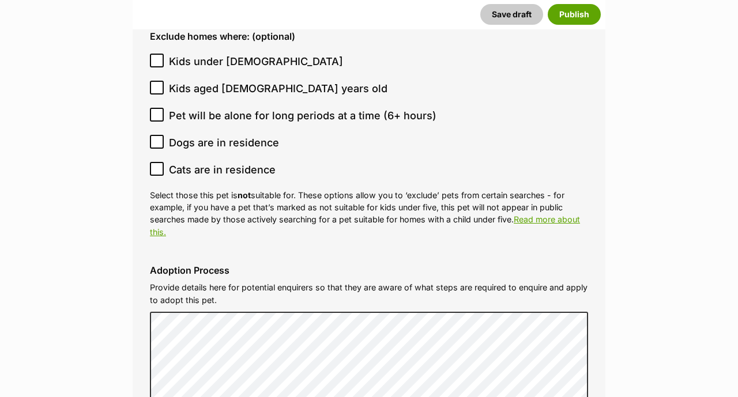
scroll to position [3145, 0]
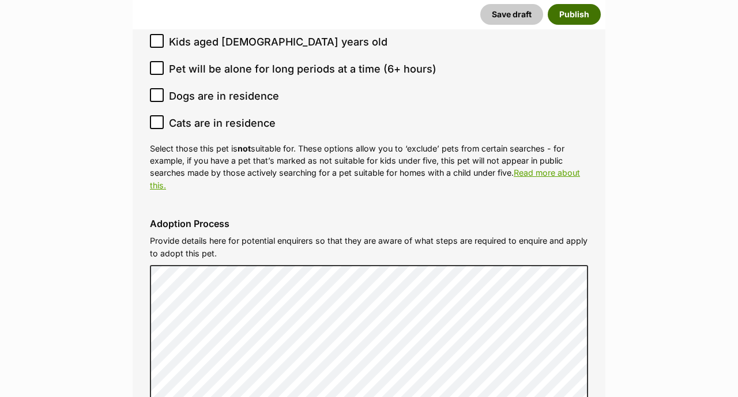
click at [577, 19] on button "Publish" at bounding box center [574, 14] width 53 height 21
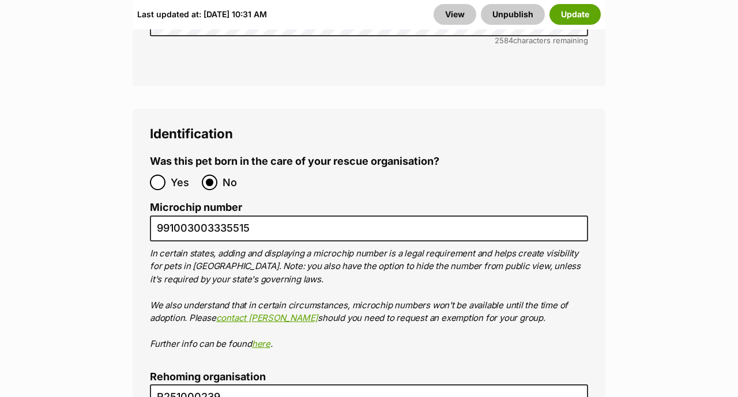
scroll to position [4251, 0]
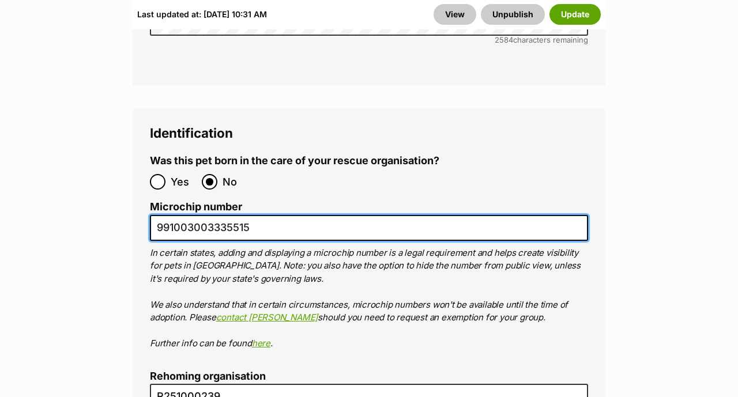
drag, startPoint x: 273, startPoint y: 164, endPoint x: 133, endPoint y: 166, distance: 140.1
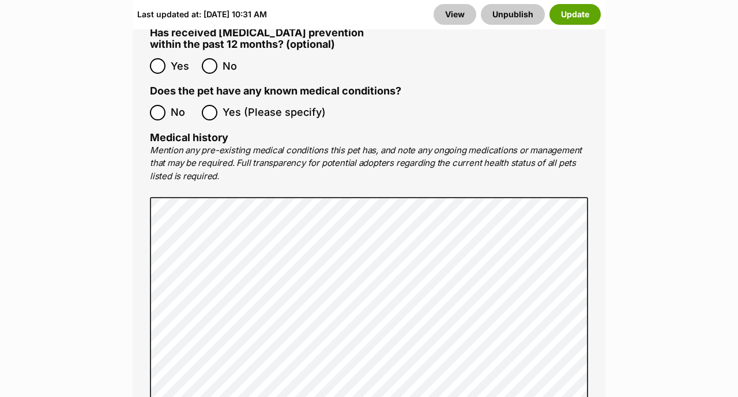
scroll to position [2496, 0]
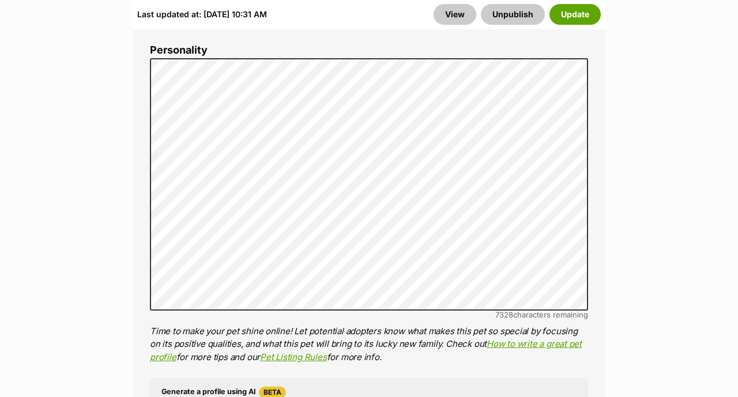
scroll to position [938, 0]
